Goal: Information Seeking & Learning: Check status

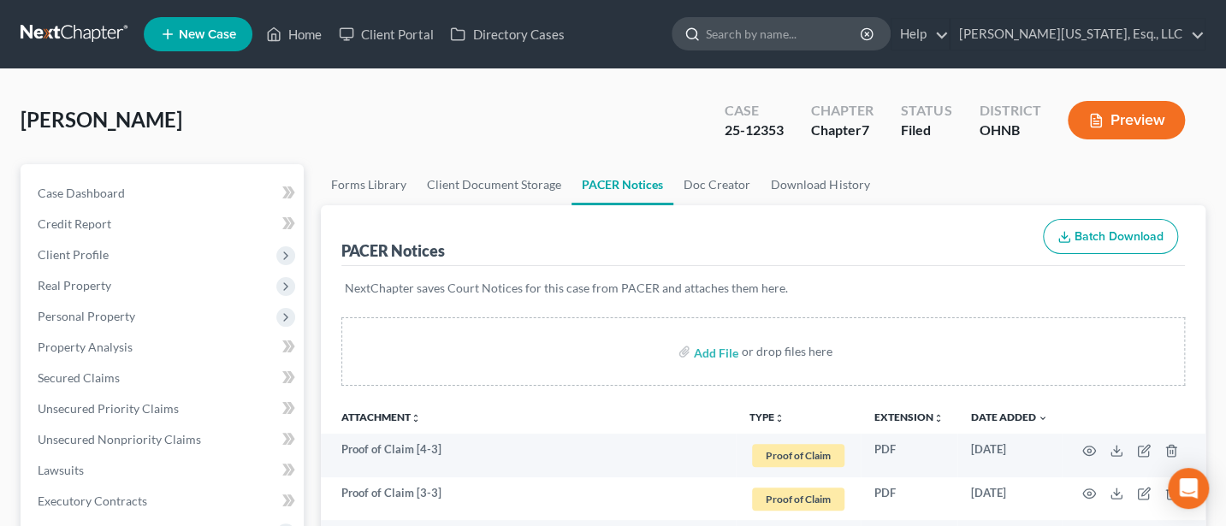
click at [840, 33] on input "search" at bounding box center [784, 34] width 157 height 32
type input "Young"
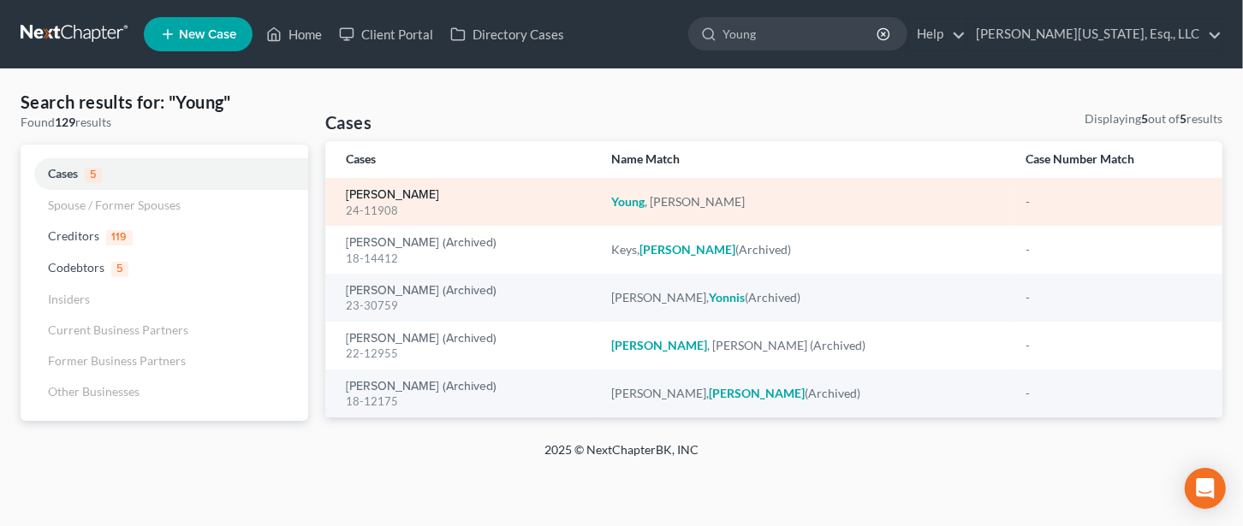
click at [383, 194] on link "[PERSON_NAME]" at bounding box center [392, 195] width 93 height 12
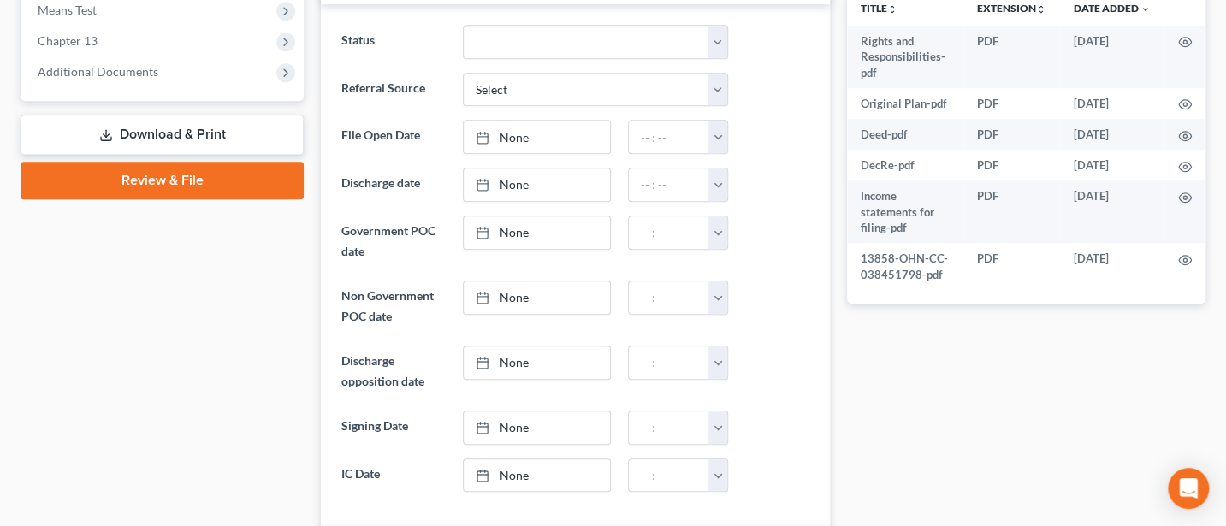
scroll to position [685, 0]
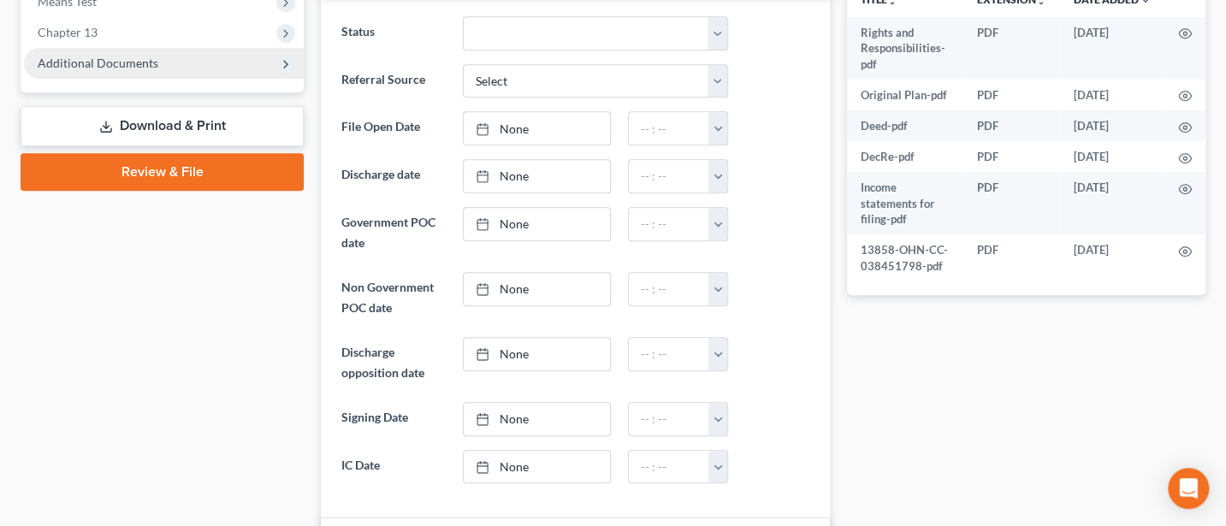
click at [111, 58] on span "Additional Documents" at bounding box center [98, 63] width 121 height 15
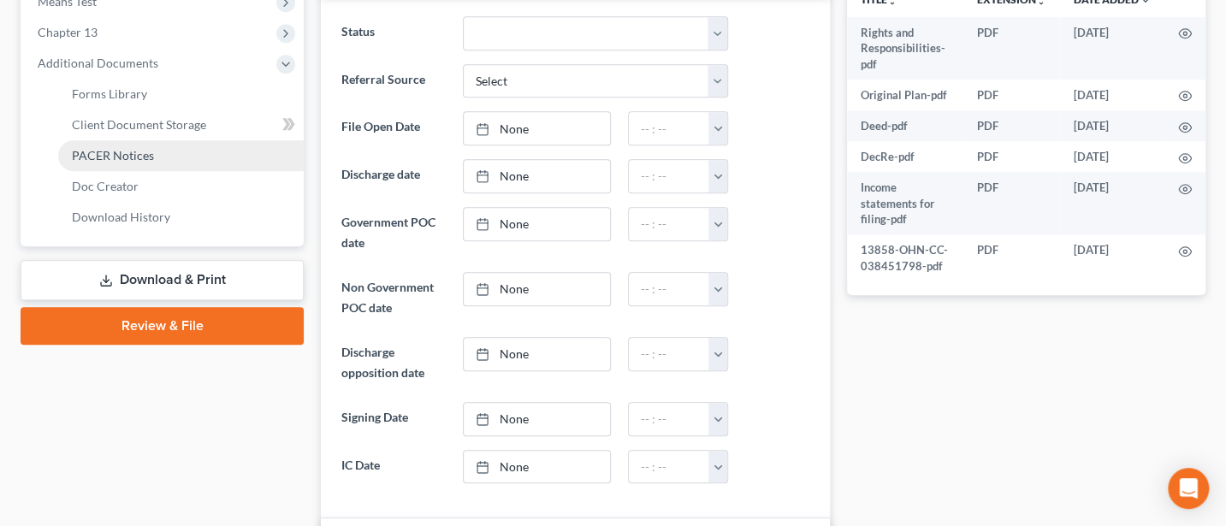
click at [128, 149] on span "PACER Notices" at bounding box center [113, 155] width 82 height 15
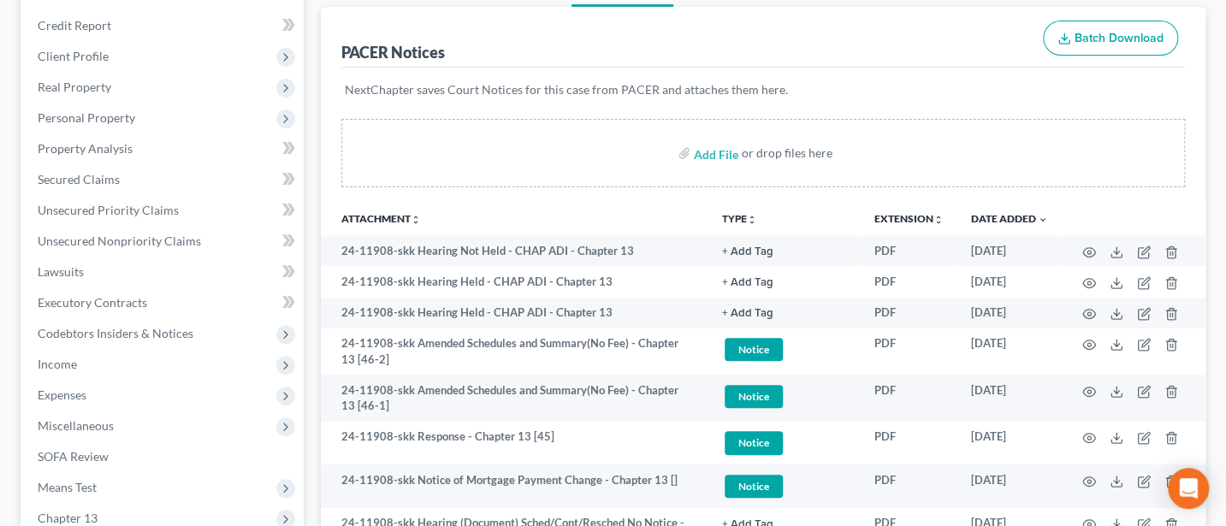
scroll to position [228, 0]
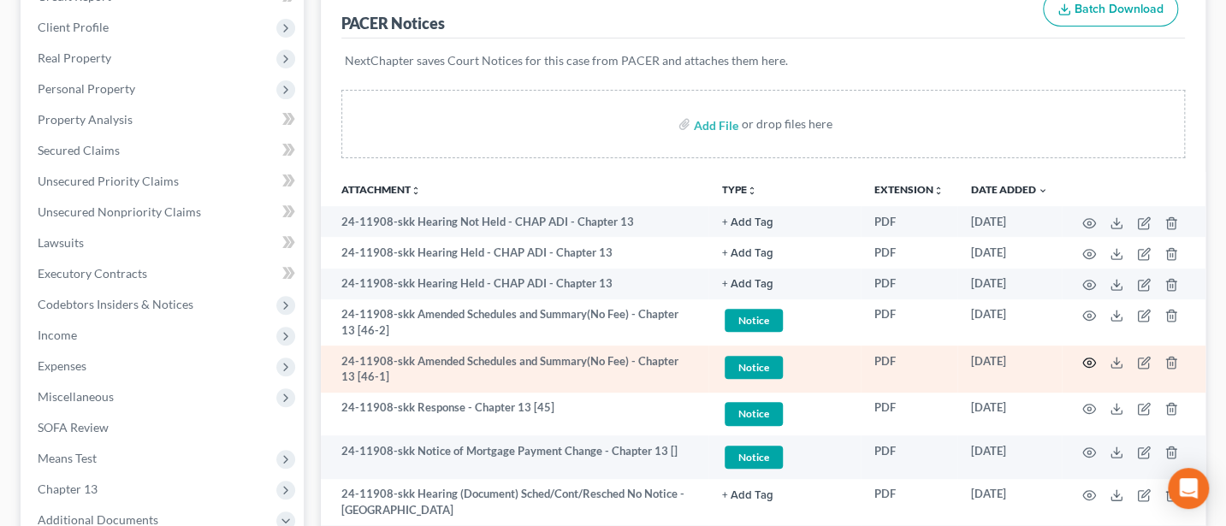
click at [1089, 359] on icon "button" at bounding box center [1090, 363] width 14 height 14
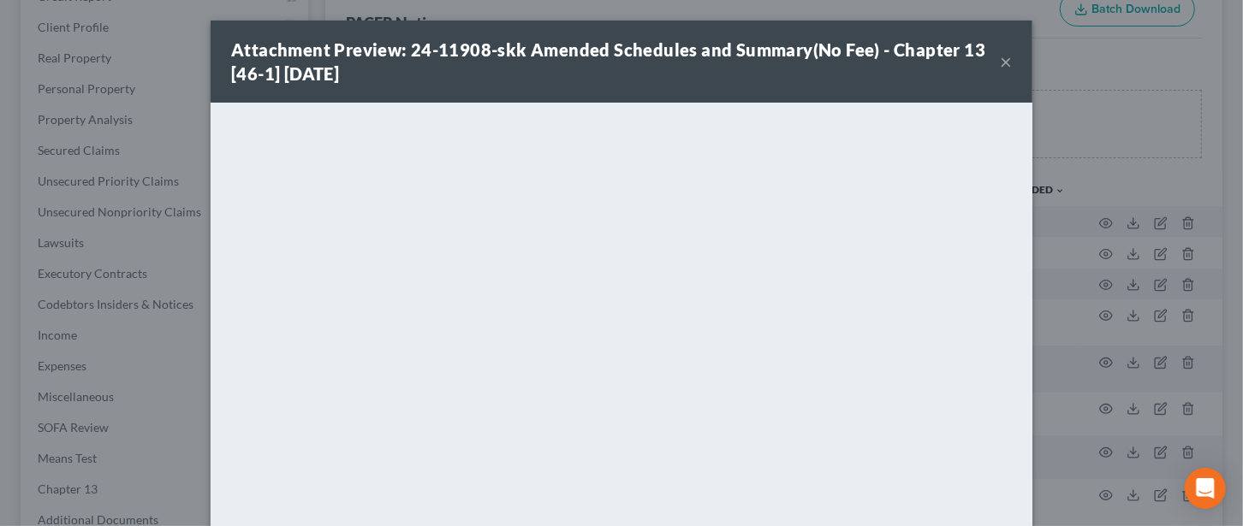
click at [1000, 58] on button "×" at bounding box center [1006, 61] width 12 height 21
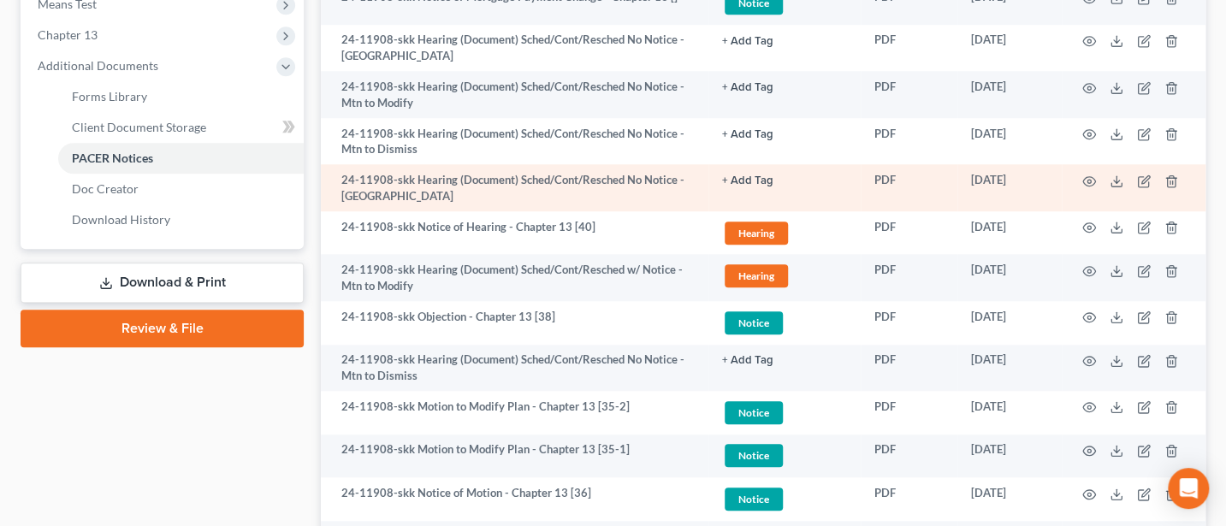
scroll to position [685, 0]
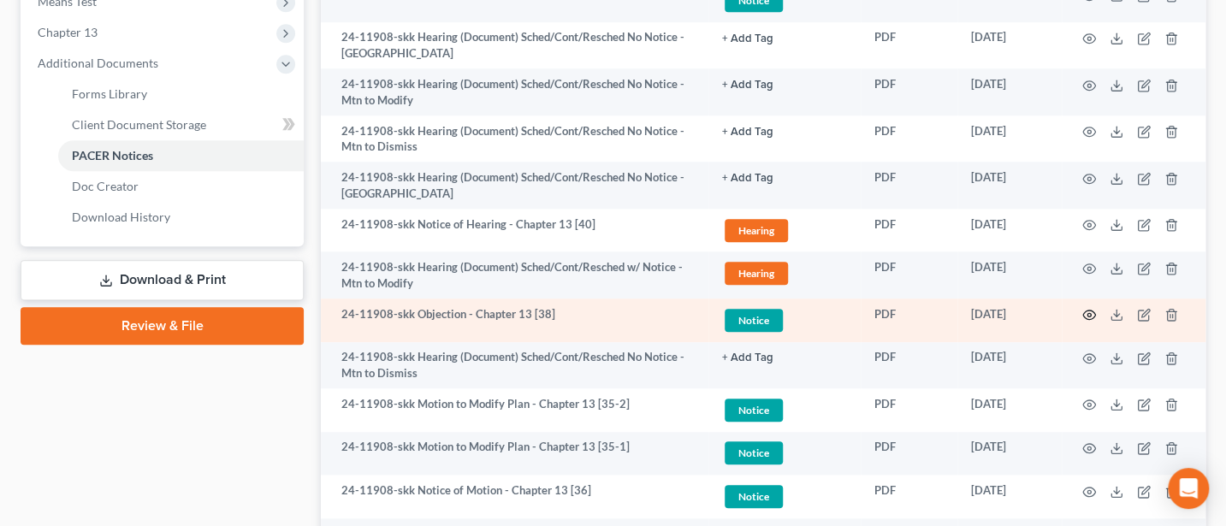
click at [1089, 313] on circle "button" at bounding box center [1089, 314] width 3 height 3
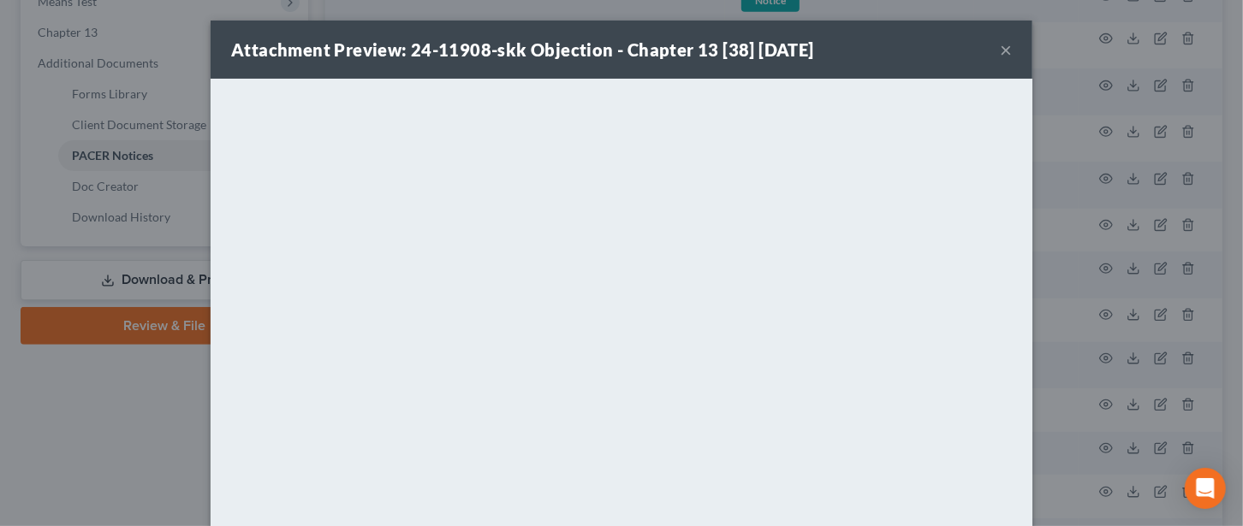
click at [1000, 49] on button "×" at bounding box center [1006, 49] width 12 height 21
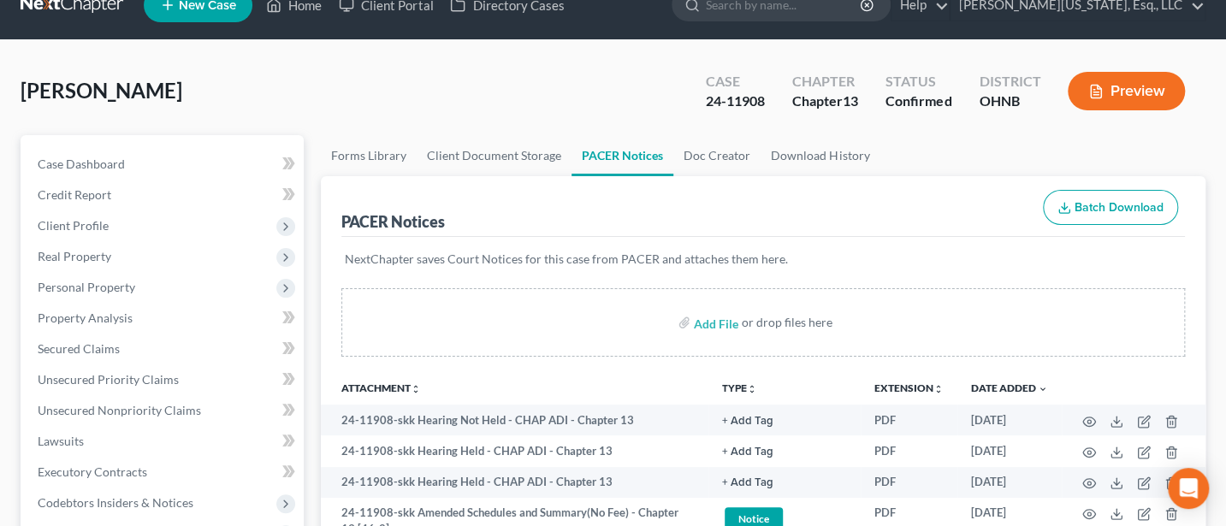
scroll to position [0, 0]
